Goal: Task Accomplishment & Management: Use online tool/utility

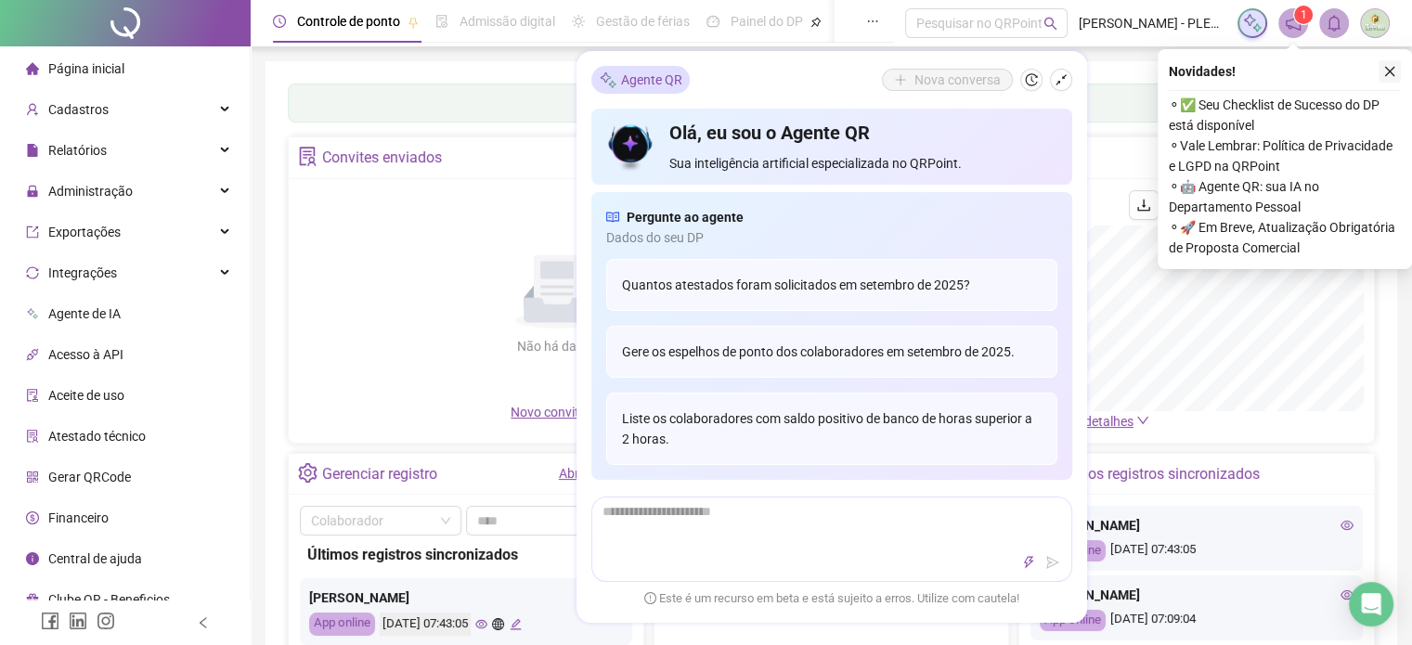
click at [1392, 62] on button "button" at bounding box center [1389, 71] width 22 height 22
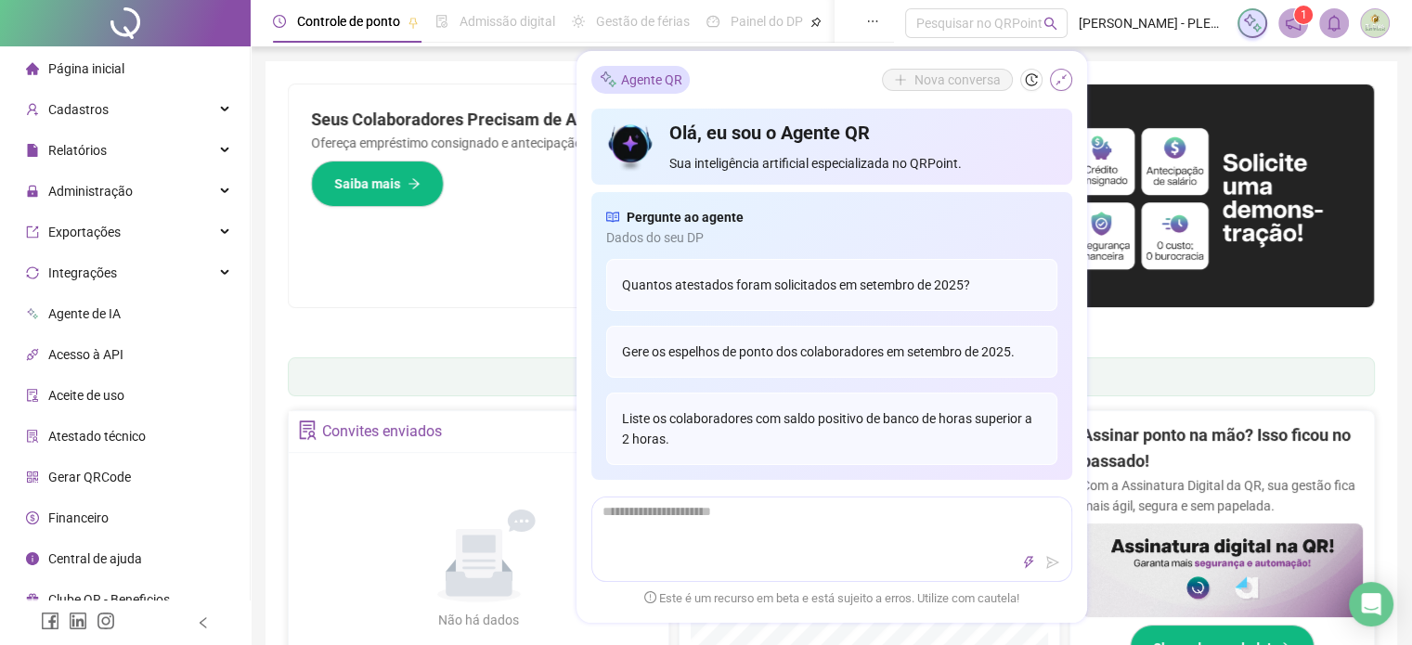
click at [1066, 83] on icon "shrink" at bounding box center [1060, 79] width 13 height 13
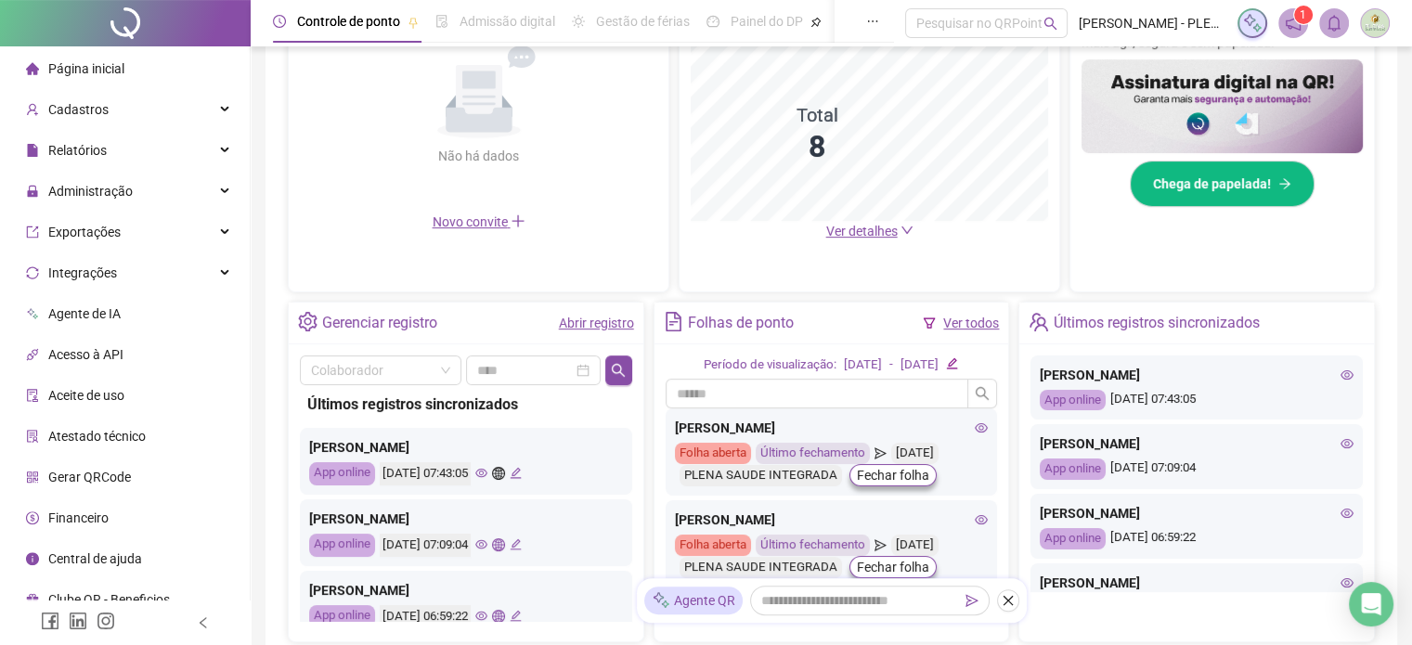
scroll to position [557, 0]
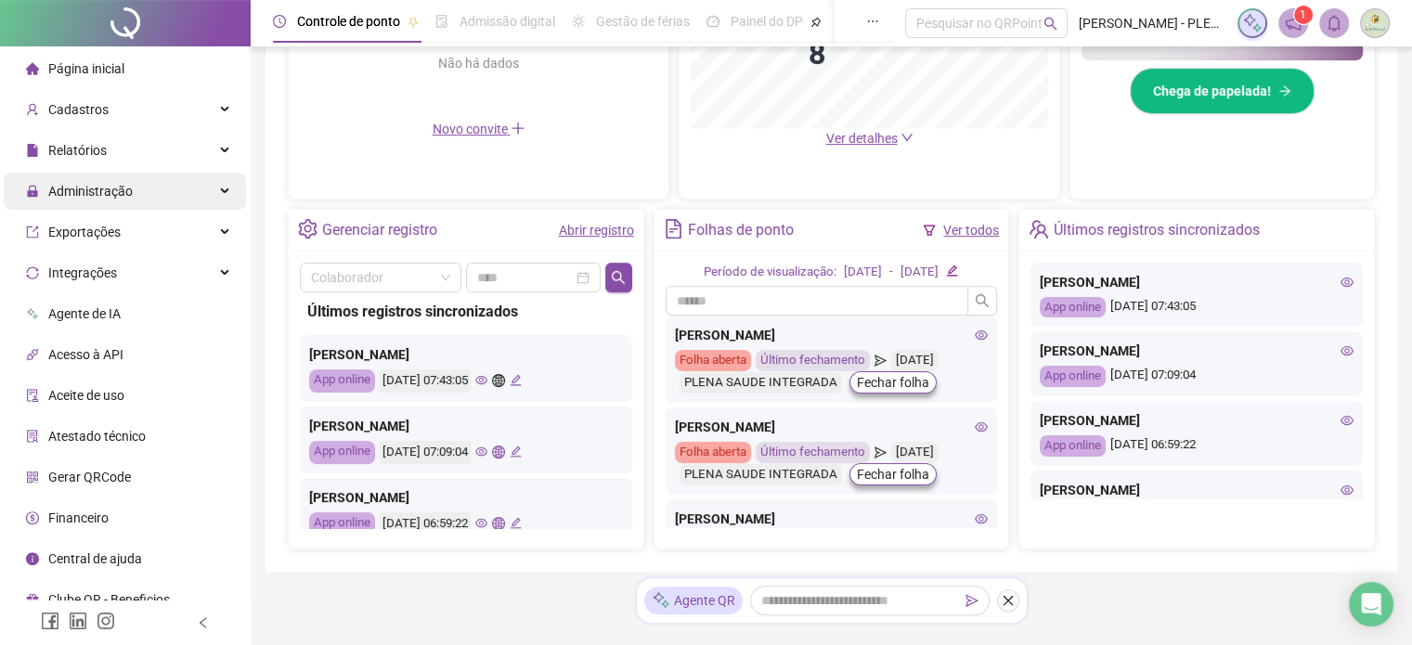
click at [156, 185] on div "Administração" at bounding box center [125, 191] width 242 height 37
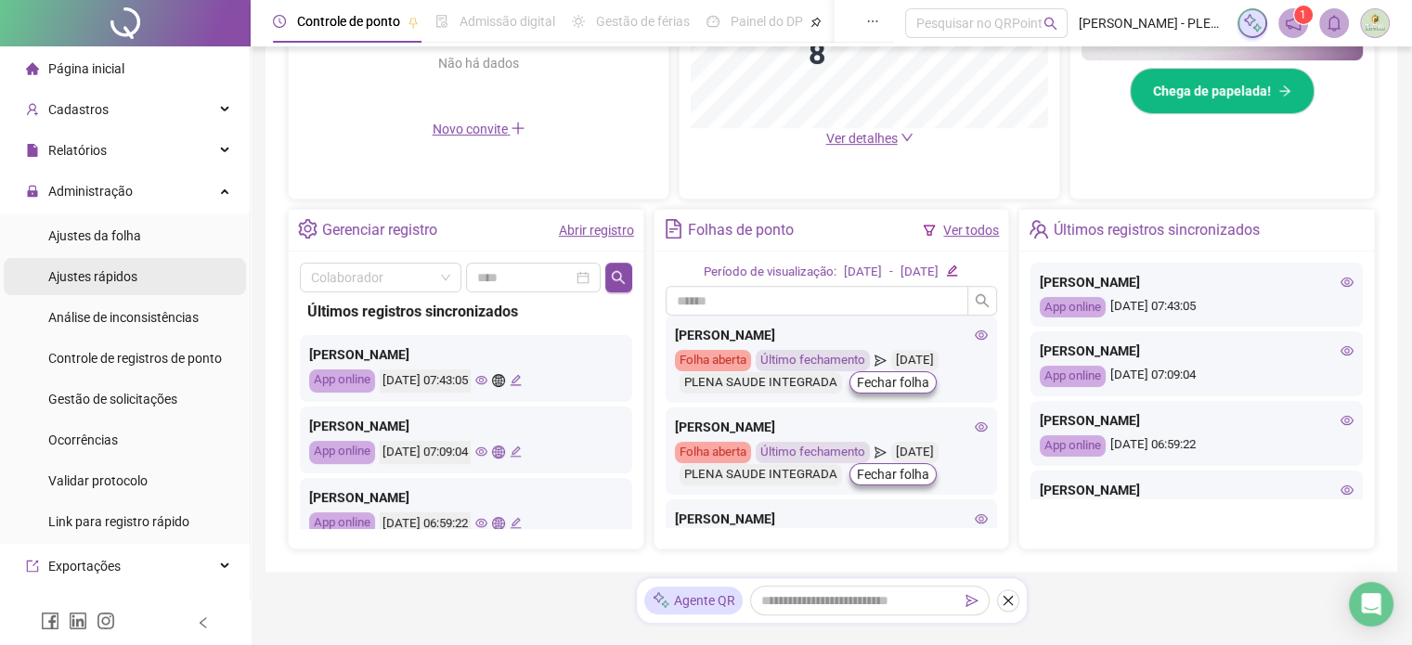
click at [123, 281] on span "Ajustes rápidos" at bounding box center [92, 276] width 89 height 15
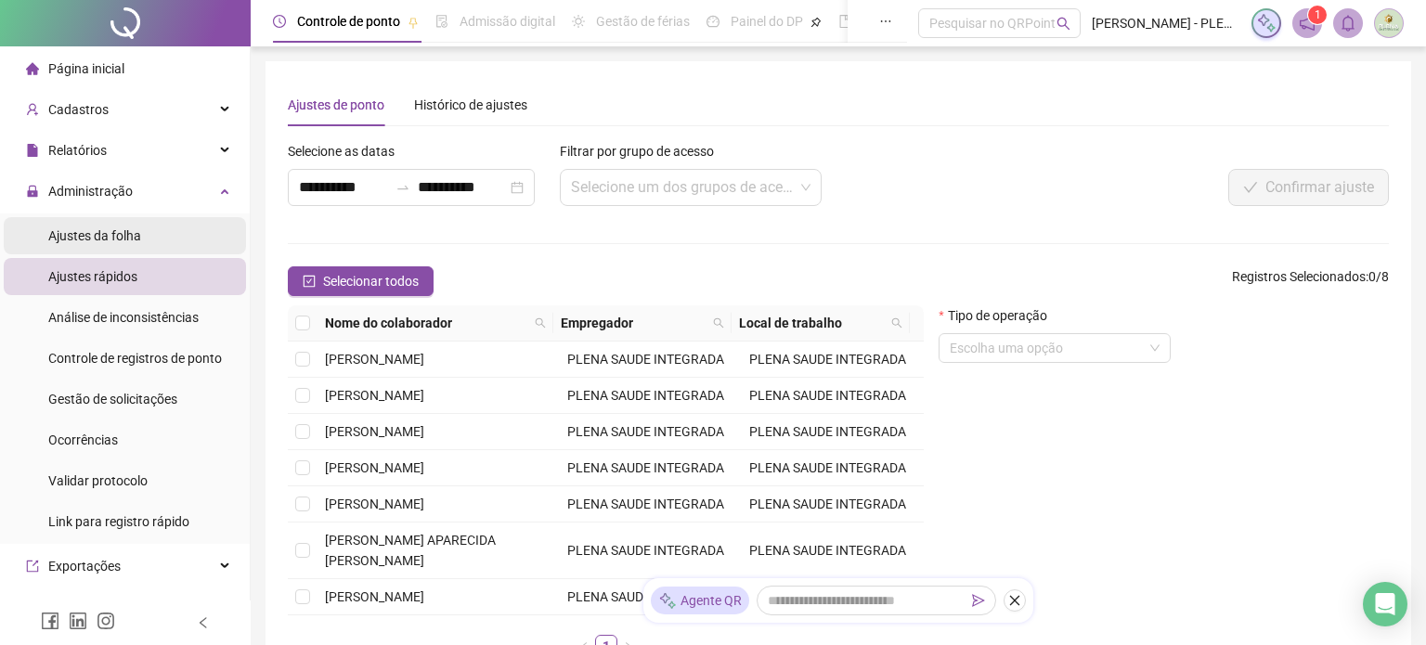
click at [131, 242] on span "Ajustes da folha" at bounding box center [94, 235] width 93 height 15
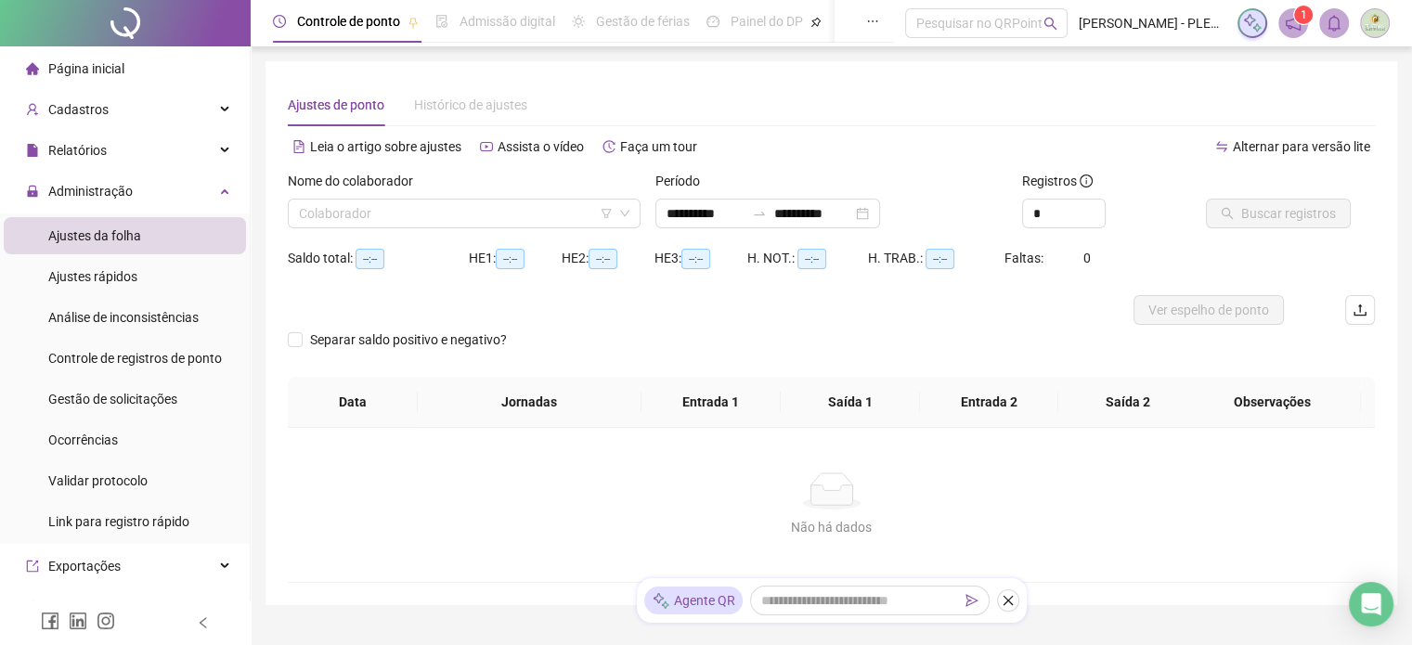
click at [508, 229] on div "Nome do colaborador Colaborador" at bounding box center [464, 207] width 368 height 72
click at [508, 211] on input "search" at bounding box center [456, 214] width 314 height 28
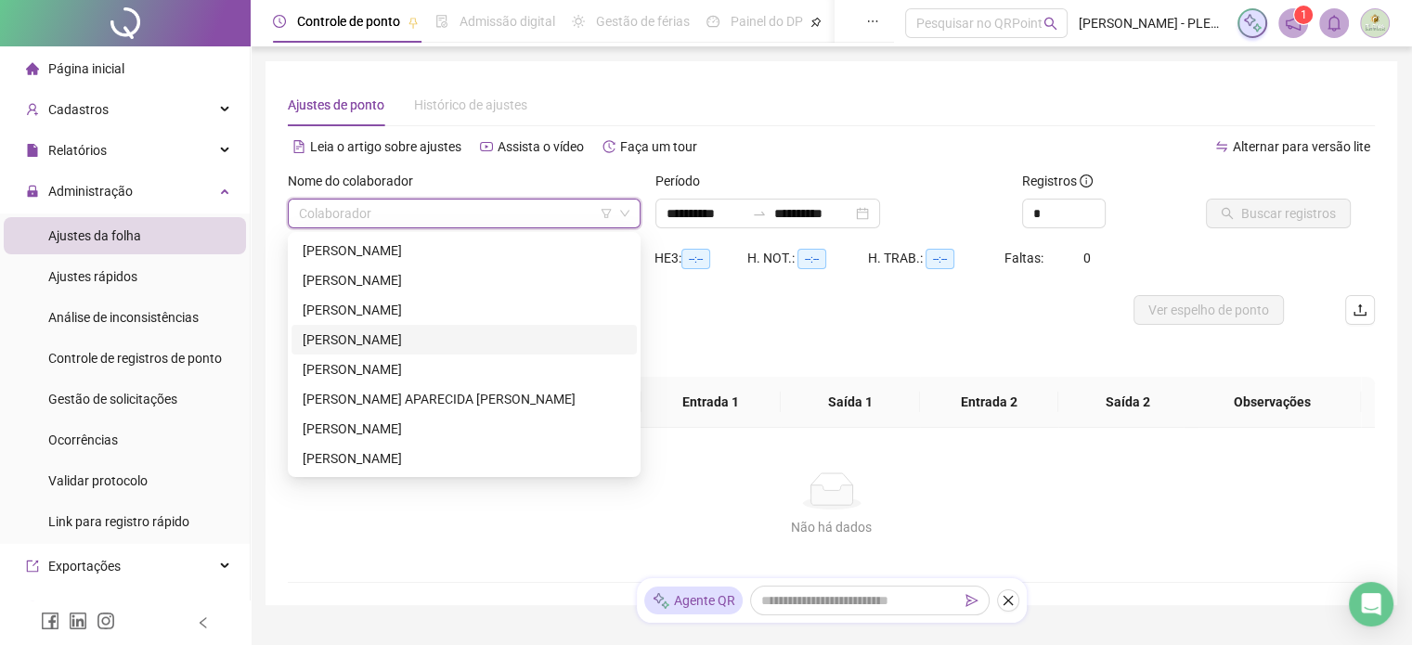
click at [492, 339] on div "[PERSON_NAME]" at bounding box center [464, 340] width 323 height 20
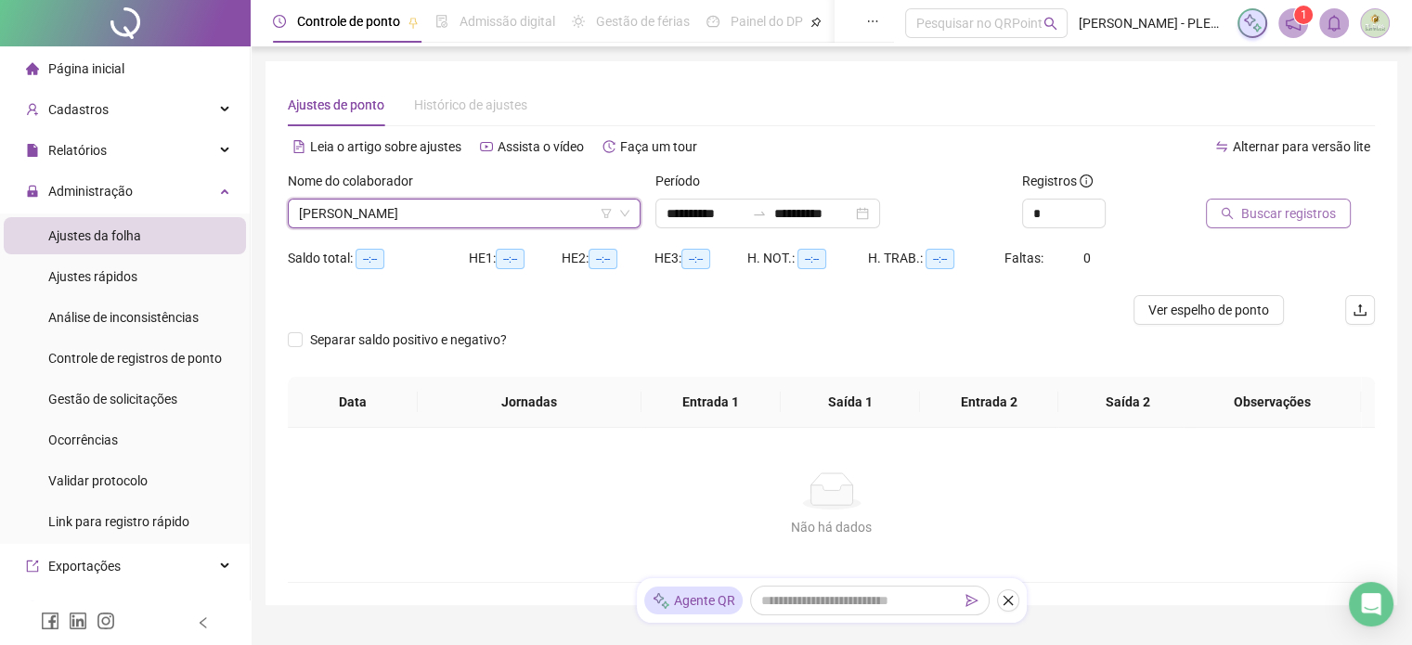
click at [1264, 211] on span "Buscar registros" at bounding box center [1288, 213] width 95 height 20
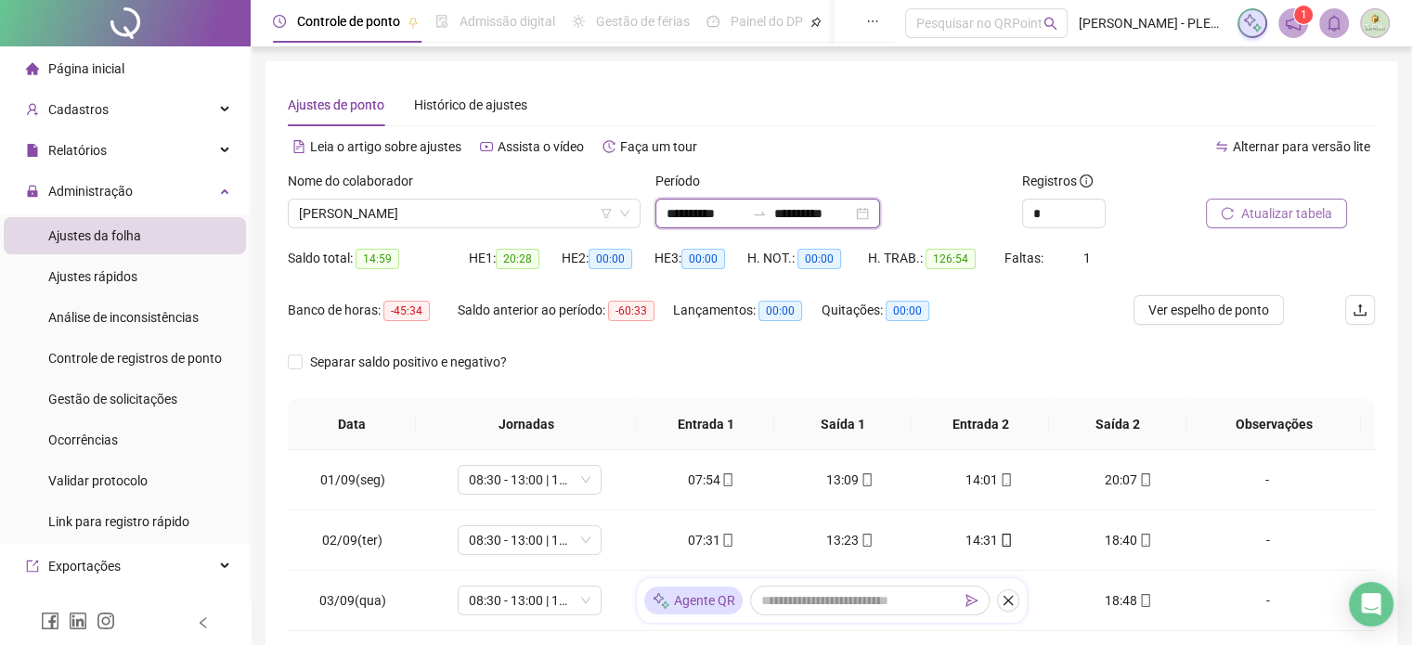
click at [819, 214] on input "**********" at bounding box center [813, 213] width 78 height 20
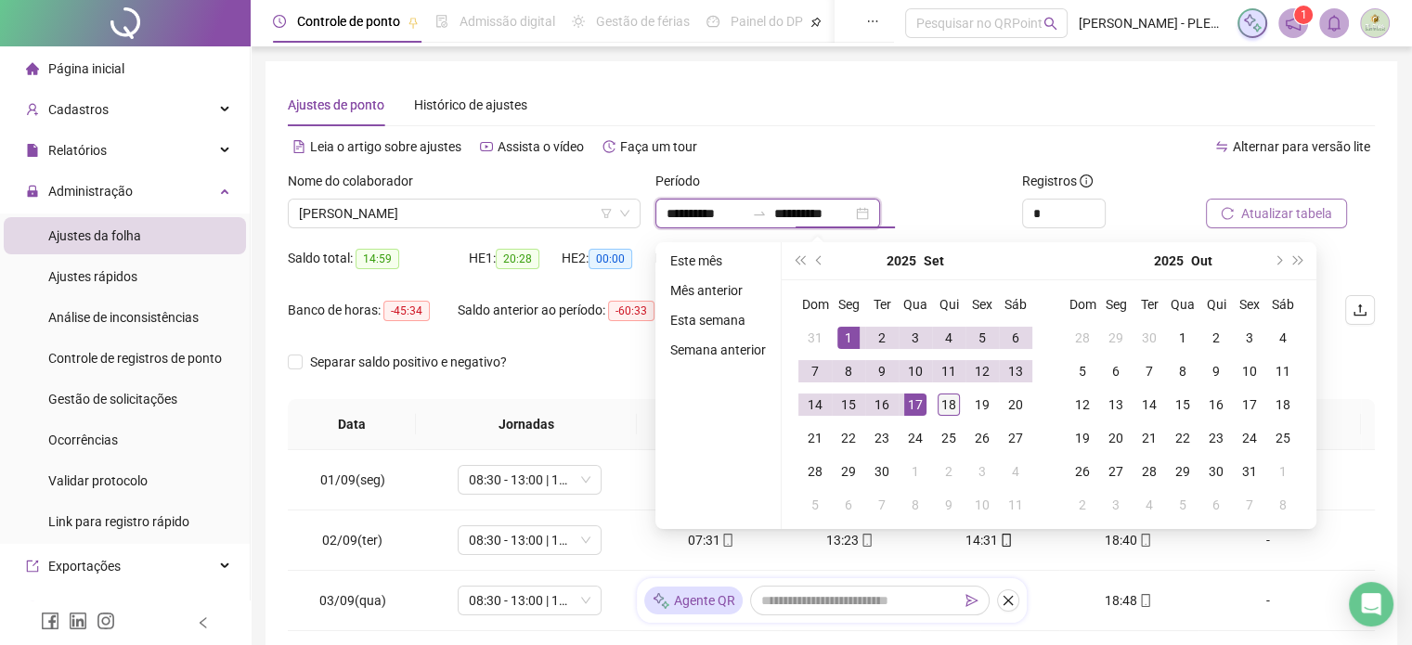
type input "**********"
click at [951, 396] on div "18" at bounding box center [949, 405] width 22 height 22
type input "**********"
click at [1240, 200] on button "Atualizar tabela" at bounding box center [1276, 214] width 141 height 30
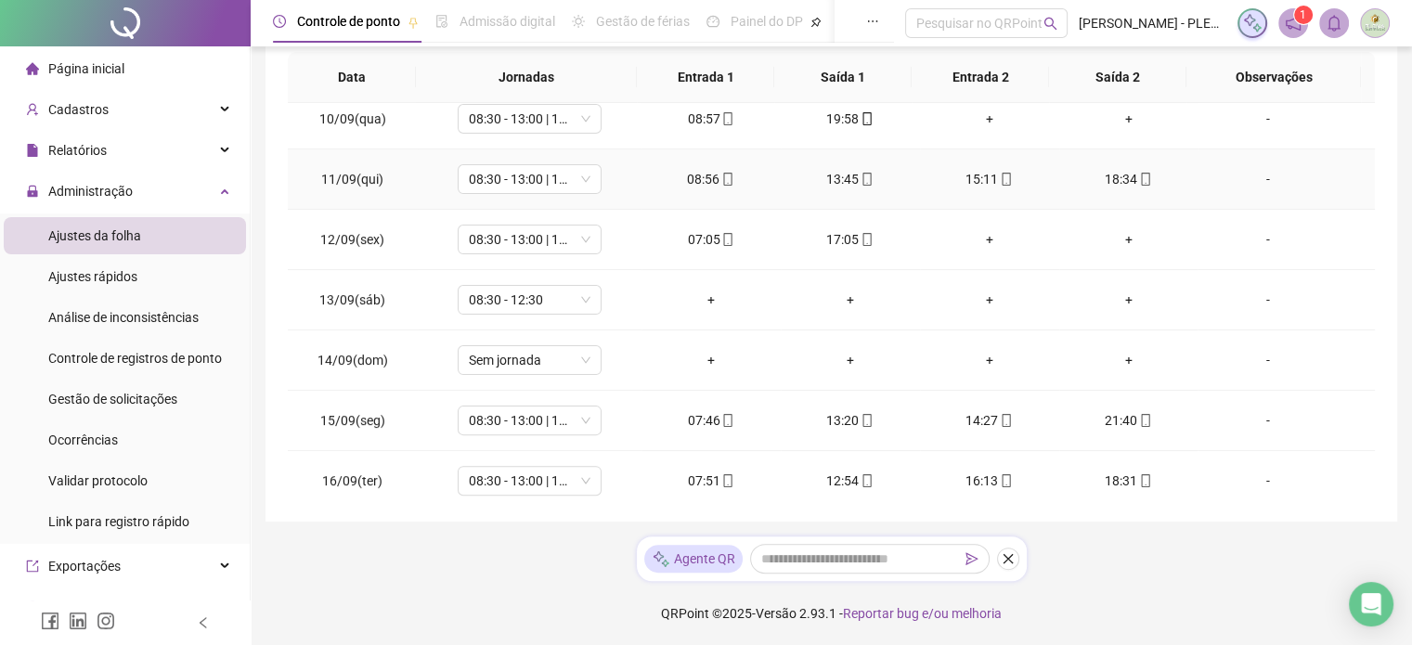
scroll to position [686, 0]
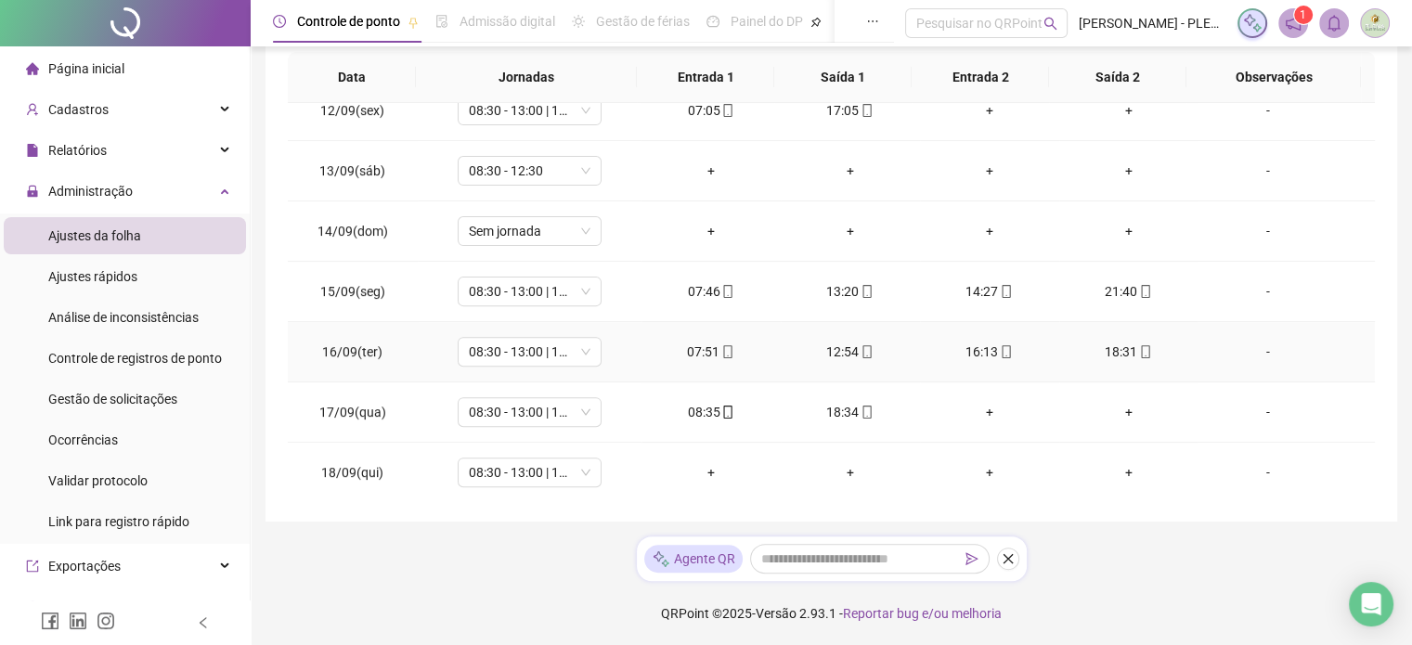
click at [1199, 369] on td "-" at bounding box center [1285, 352] width 177 height 60
